Goal: Information Seeking & Learning: Learn about a topic

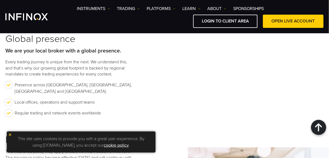
scroll to position [821, 0]
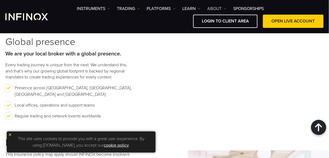
click at [222, 9] on link "ABOUT" at bounding box center [216, 8] width 19 height 7
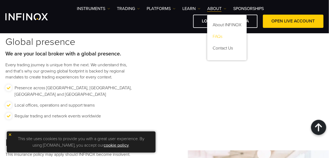
click at [221, 37] on link "FAQs" at bounding box center [227, 38] width 40 height 12
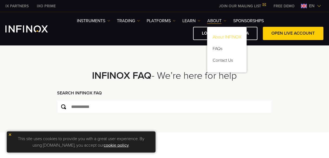
click at [222, 37] on link "About INFINOX" at bounding box center [227, 38] width 40 height 12
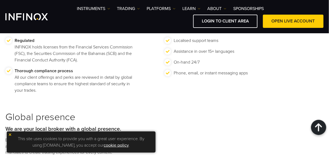
scroll to position [819, 0]
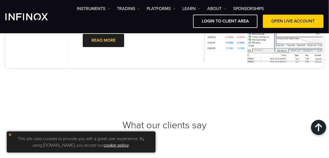
scroll to position [1969, 0]
